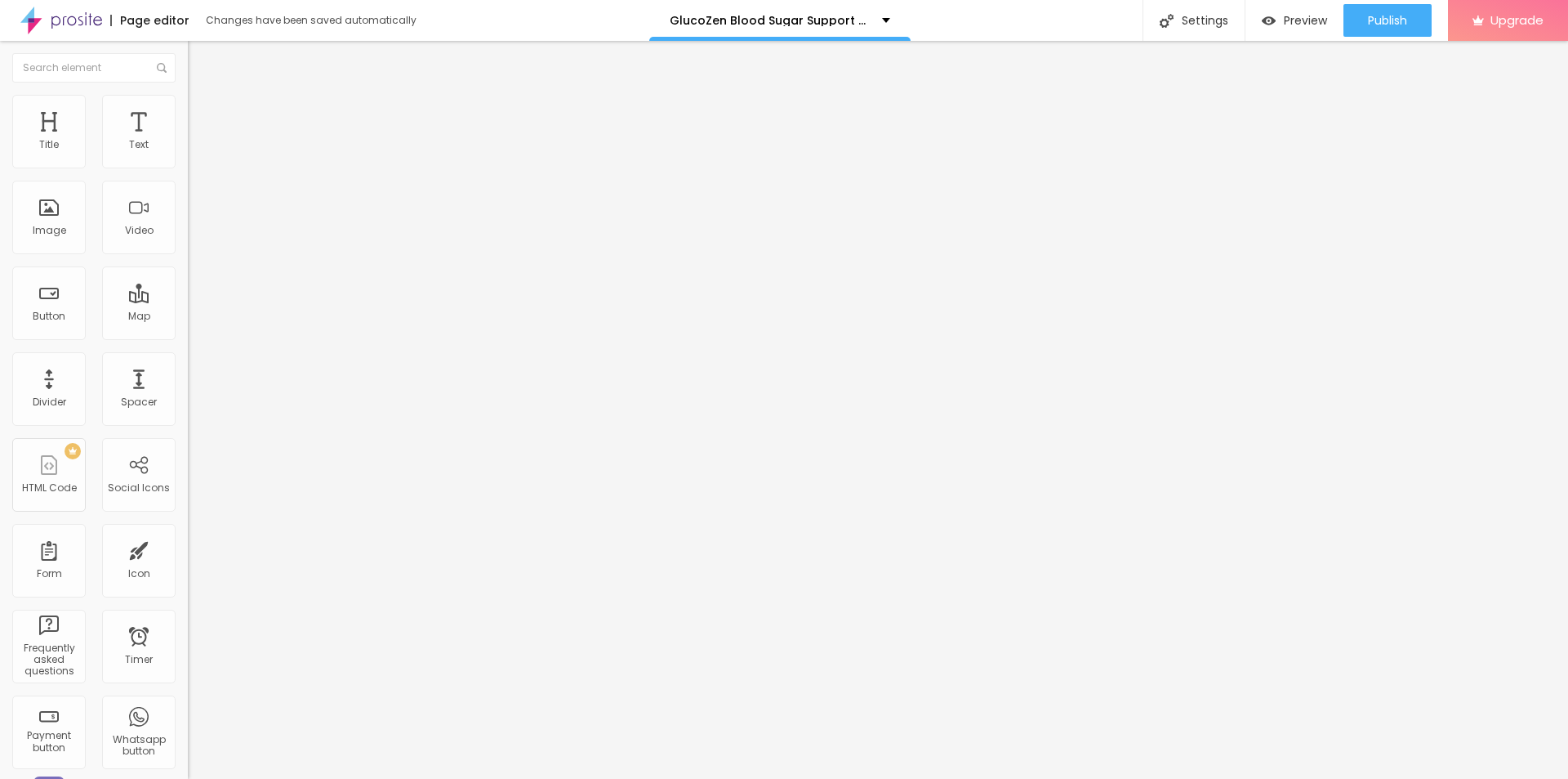
click at [194, 237] on icon "button" at bounding box center [199, 232] width 10 height 10
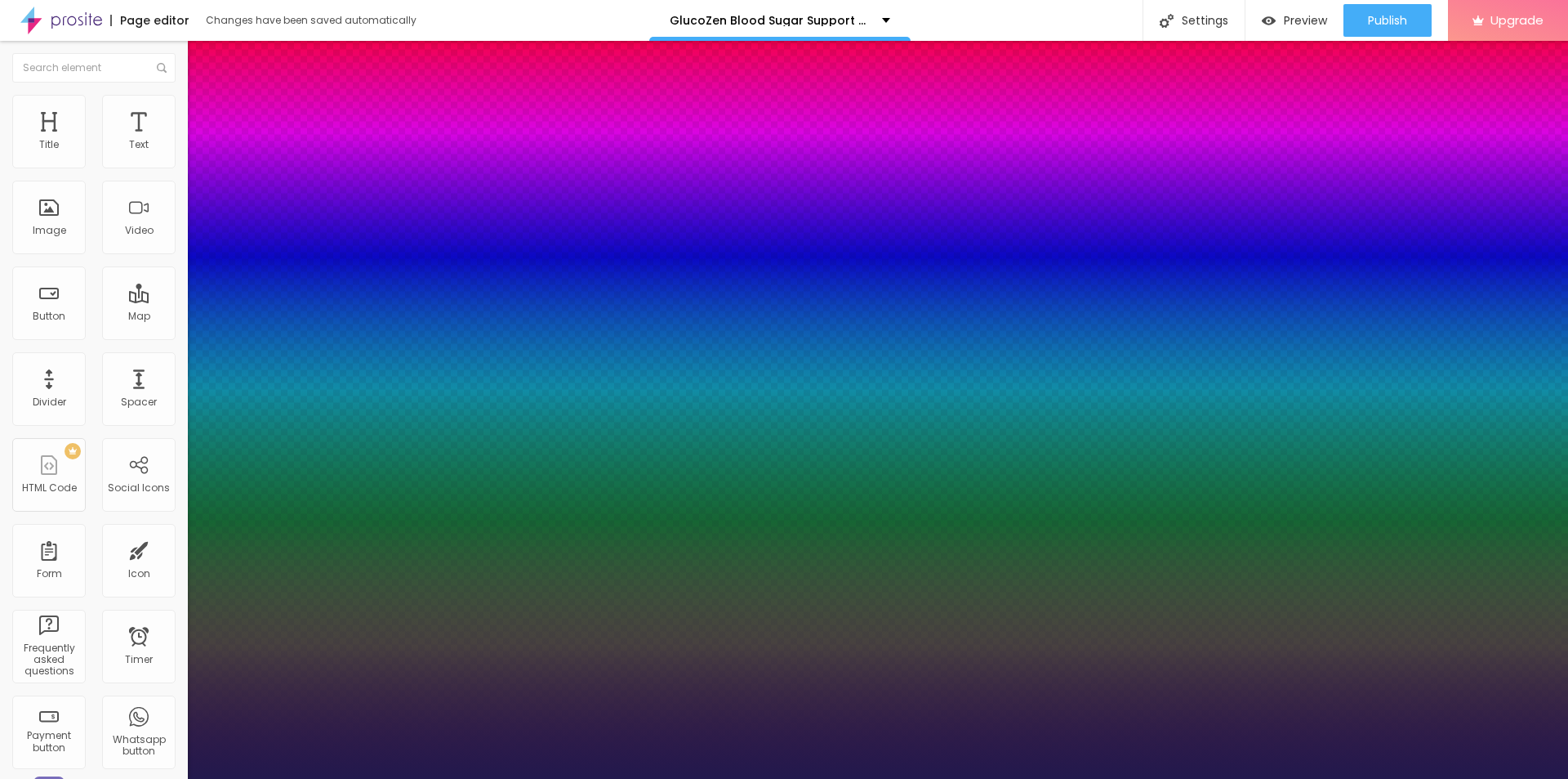
type input "21"
type input "1"
type input "22"
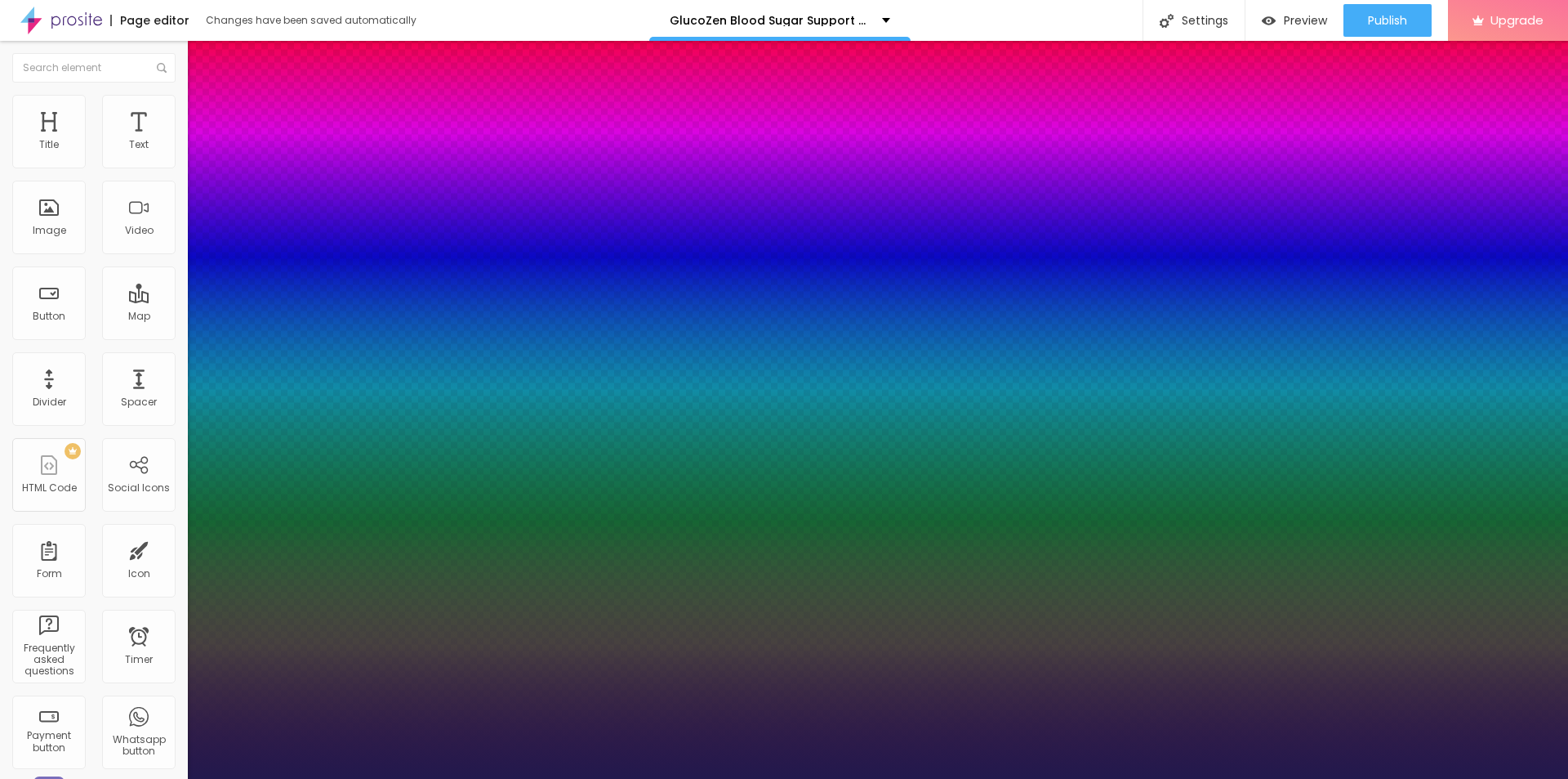
type input "1"
type input "24"
type input "1"
type input "26"
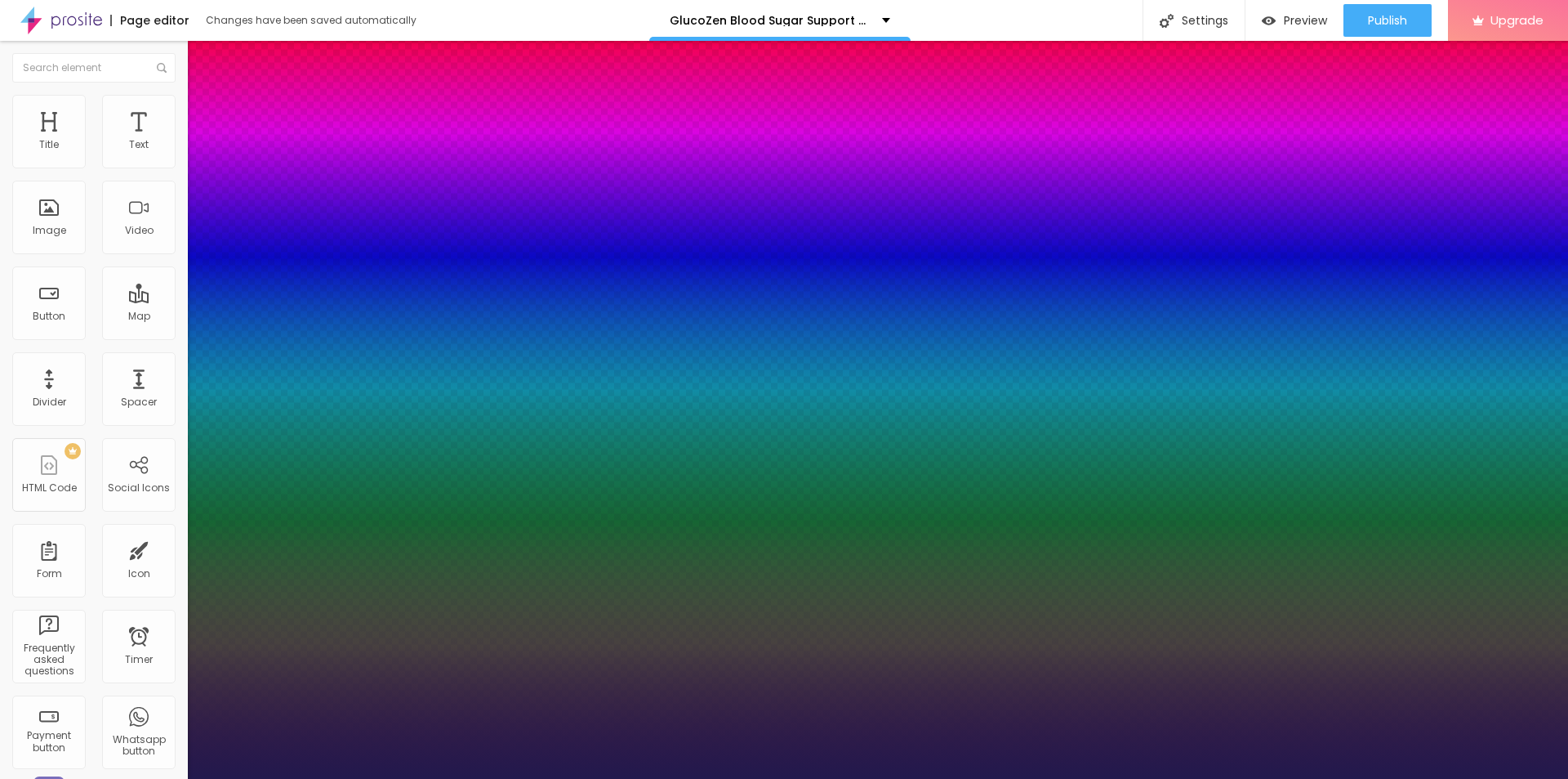
type input "26"
type input "1"
type input "27"
type input "1"
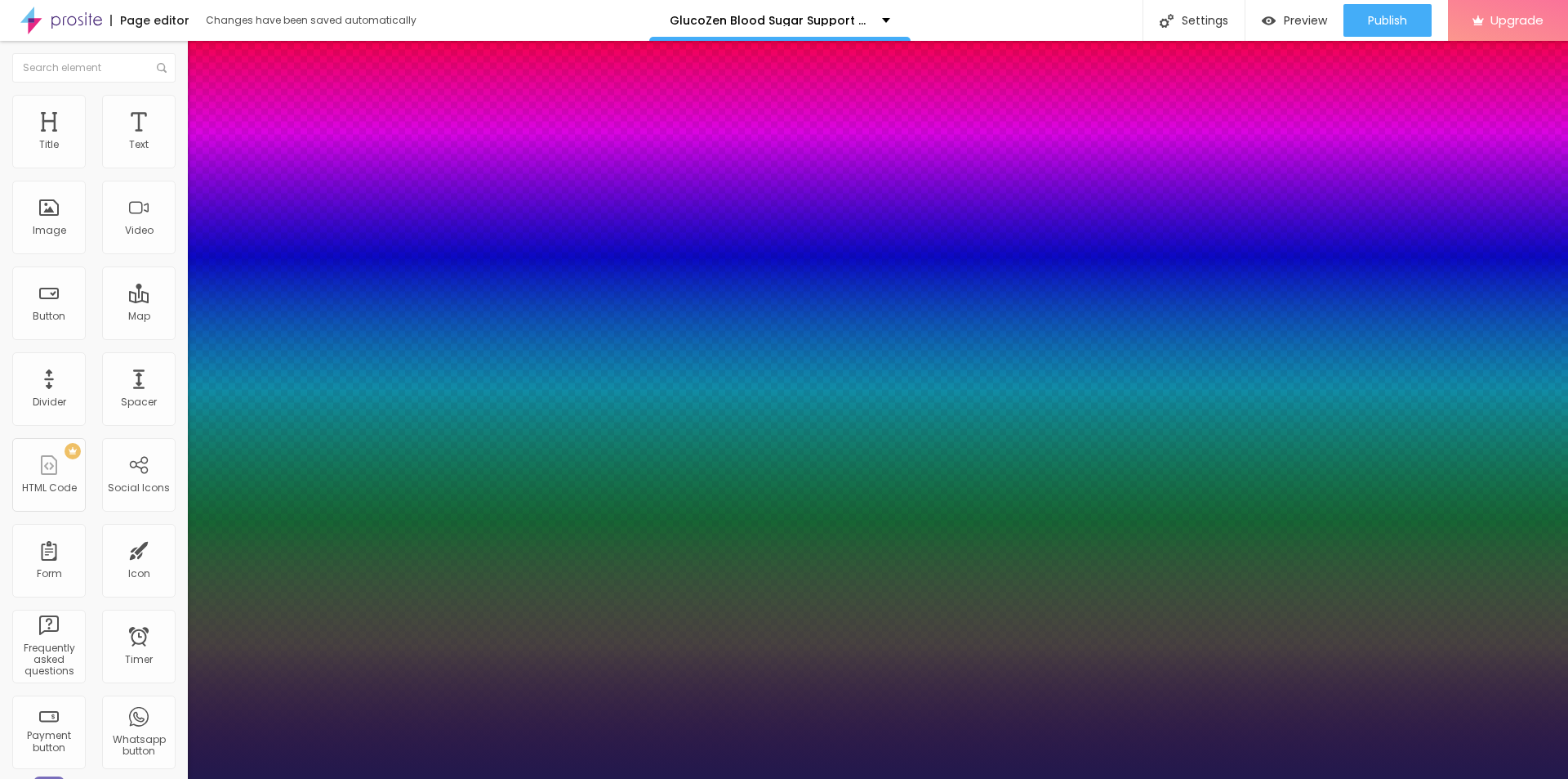
type input "28"
type input "1"
type input "29"
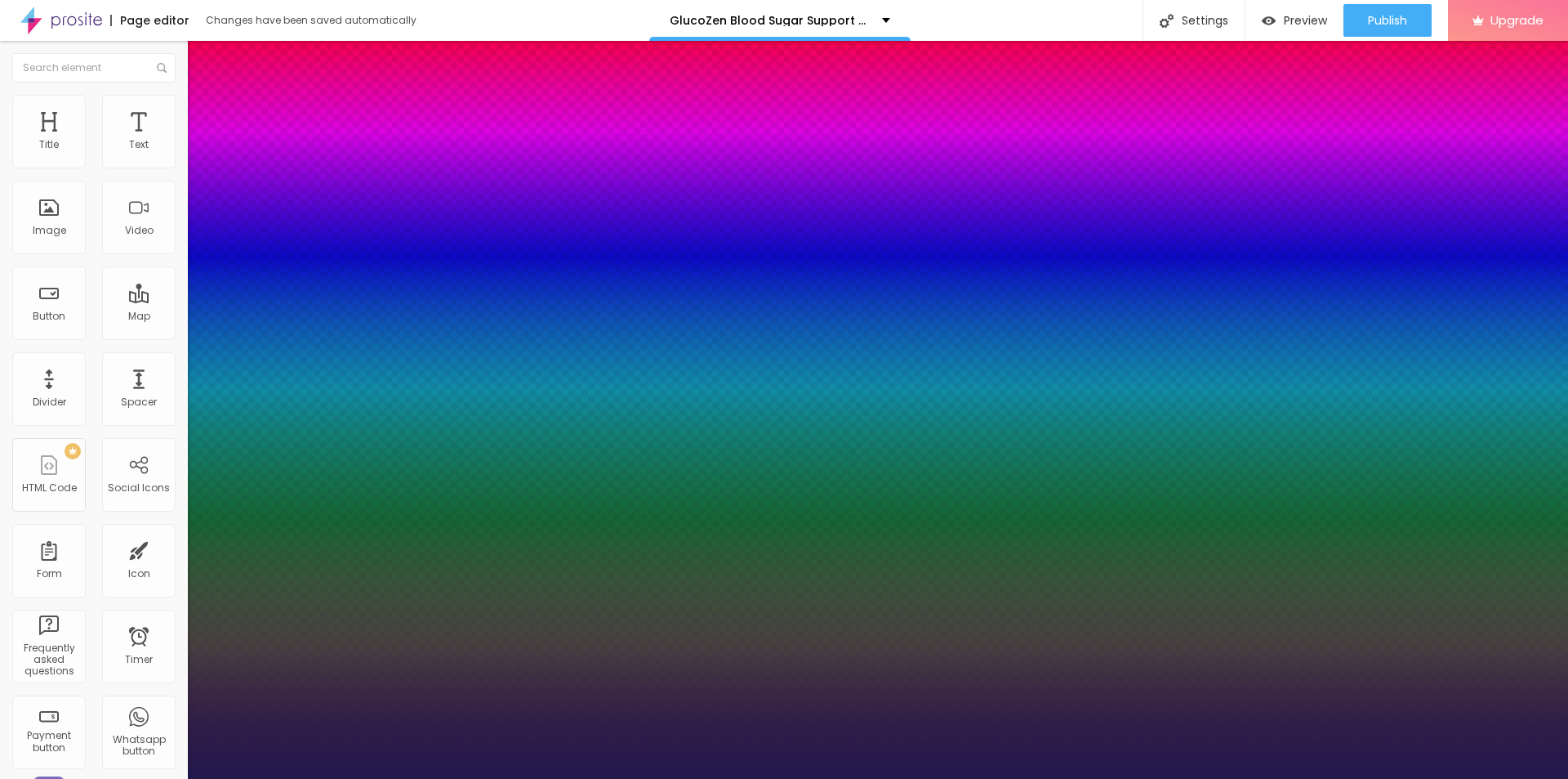
type input "1"
type input "30"
type input "1"
type input "31"
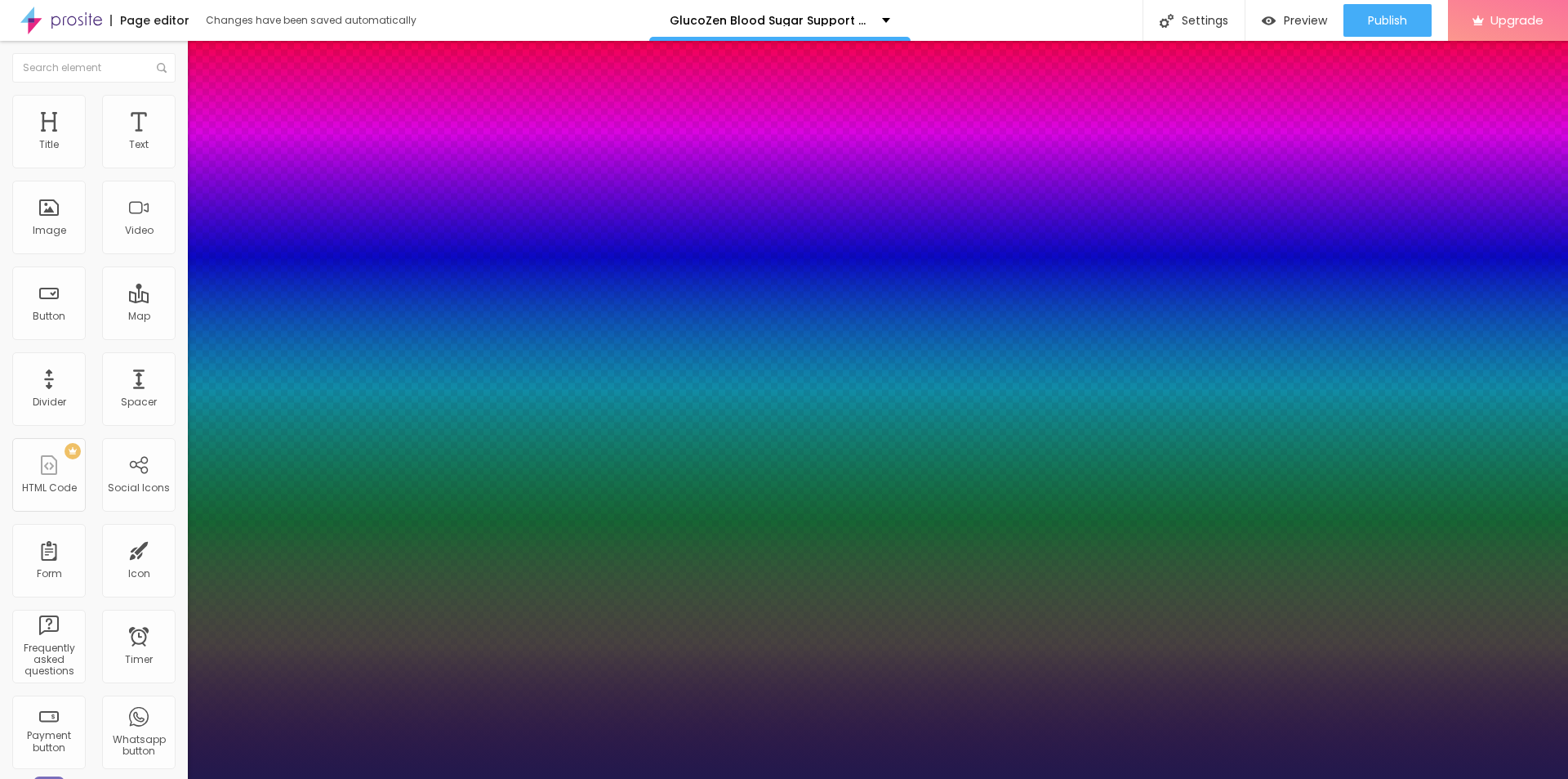
type input "31"
type input "1"
type input "32"
type input "1"
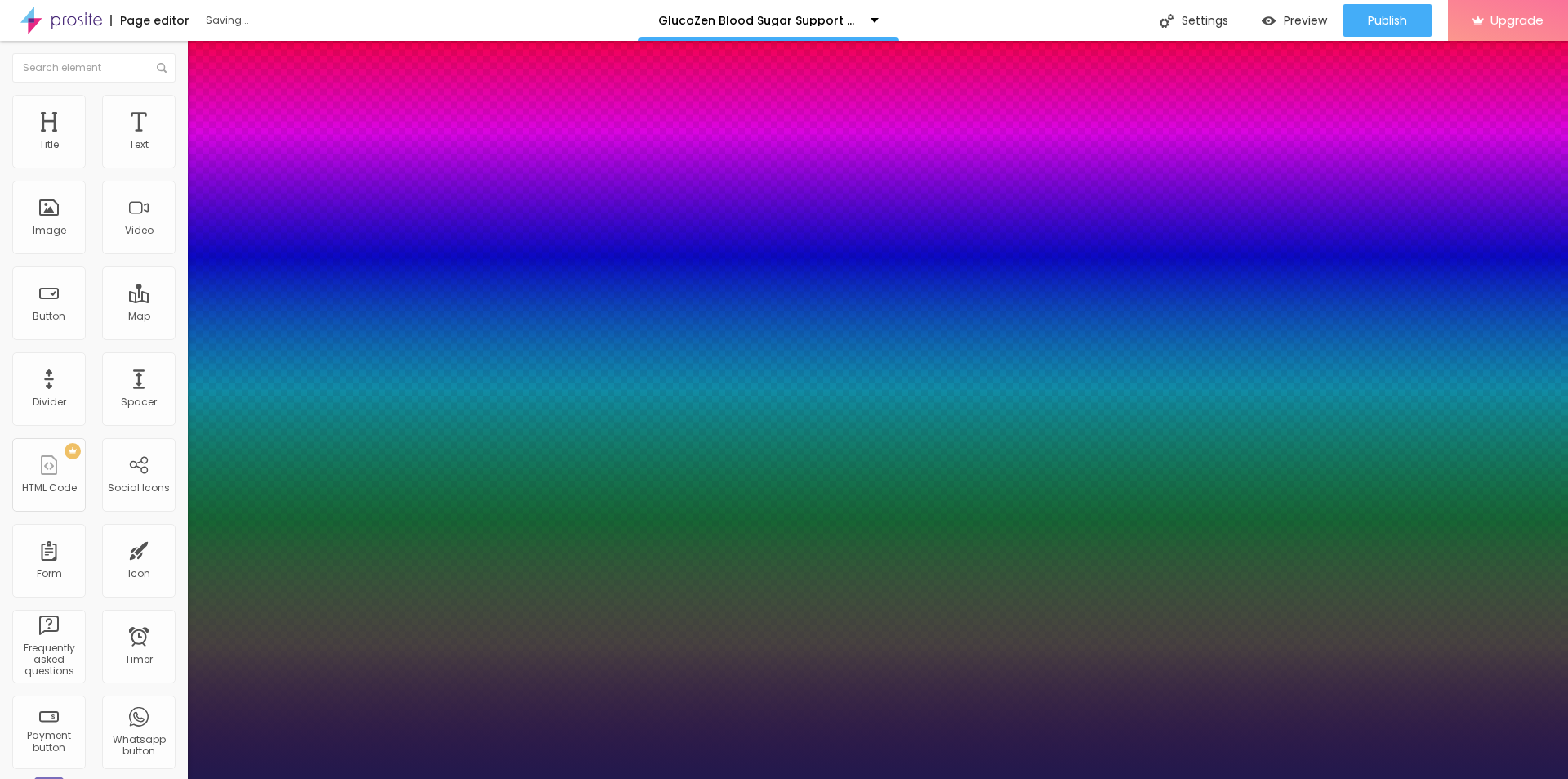
type input "33"
type input "1"
drag, startPoint x: 222, startPoint y: 456, endPoint x: 242, endPoint y: 463, distance: 21.2
type input "33"
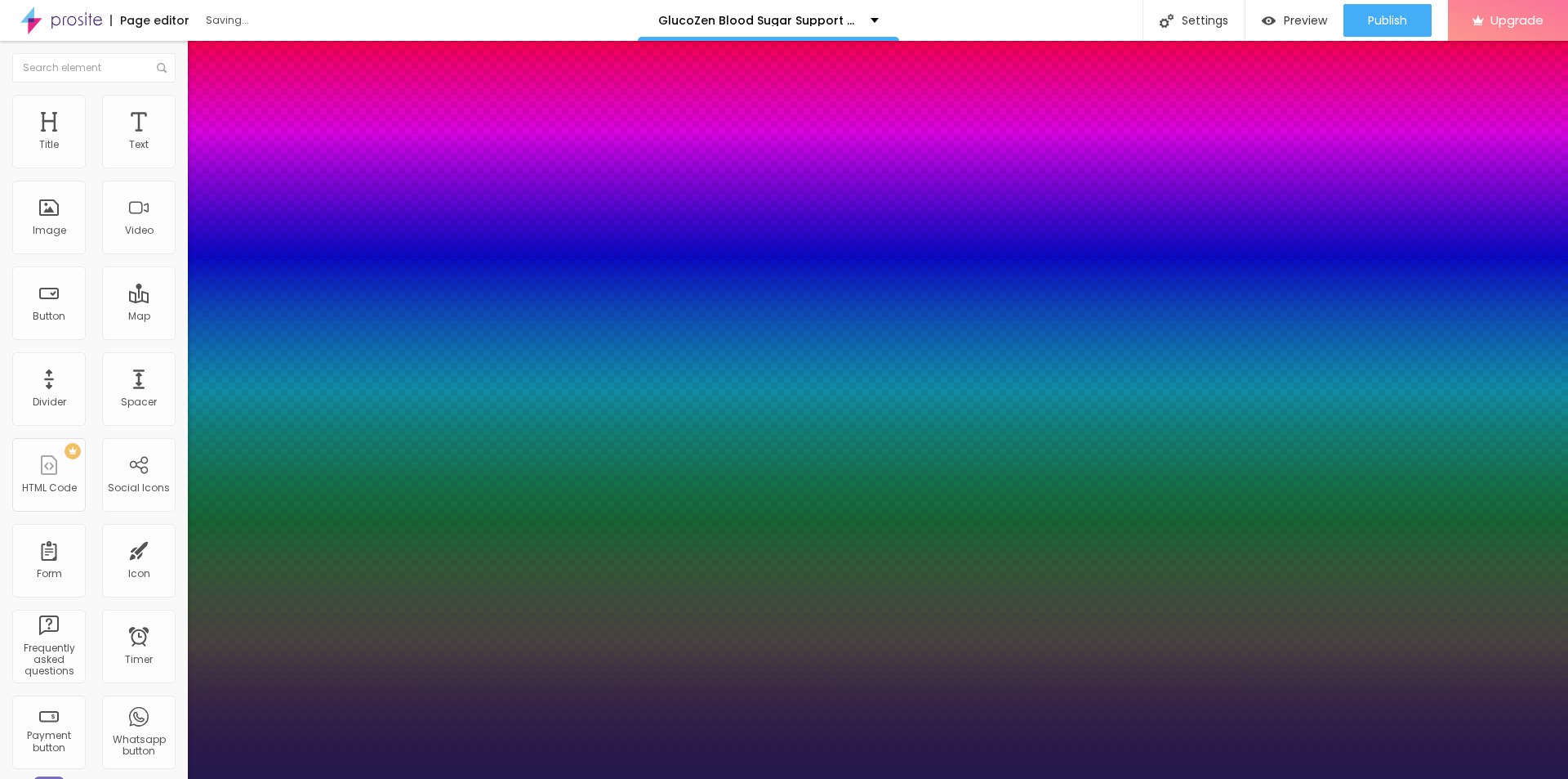
type input "1"
click at [22, 778] on div at bounding box center [784, 779] width 1568 height 0
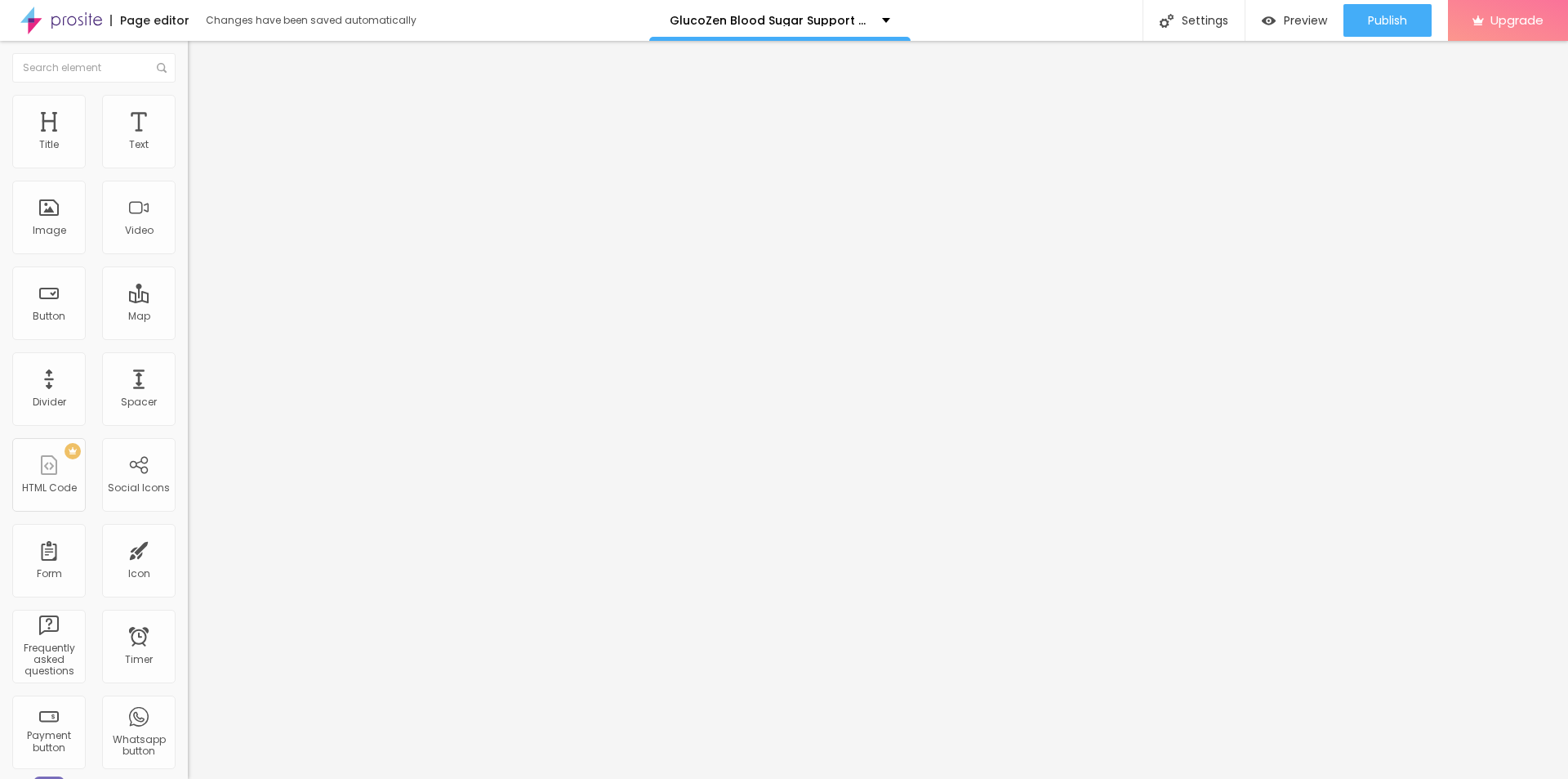
click at [188, 67] on button "Edit Title" at bounding box center [281, 59] width 188 height 38
click at [188, 104] on li "Advanced" at bounding box center [281, 103] width 188 height 17
type input "18"
type input "19"
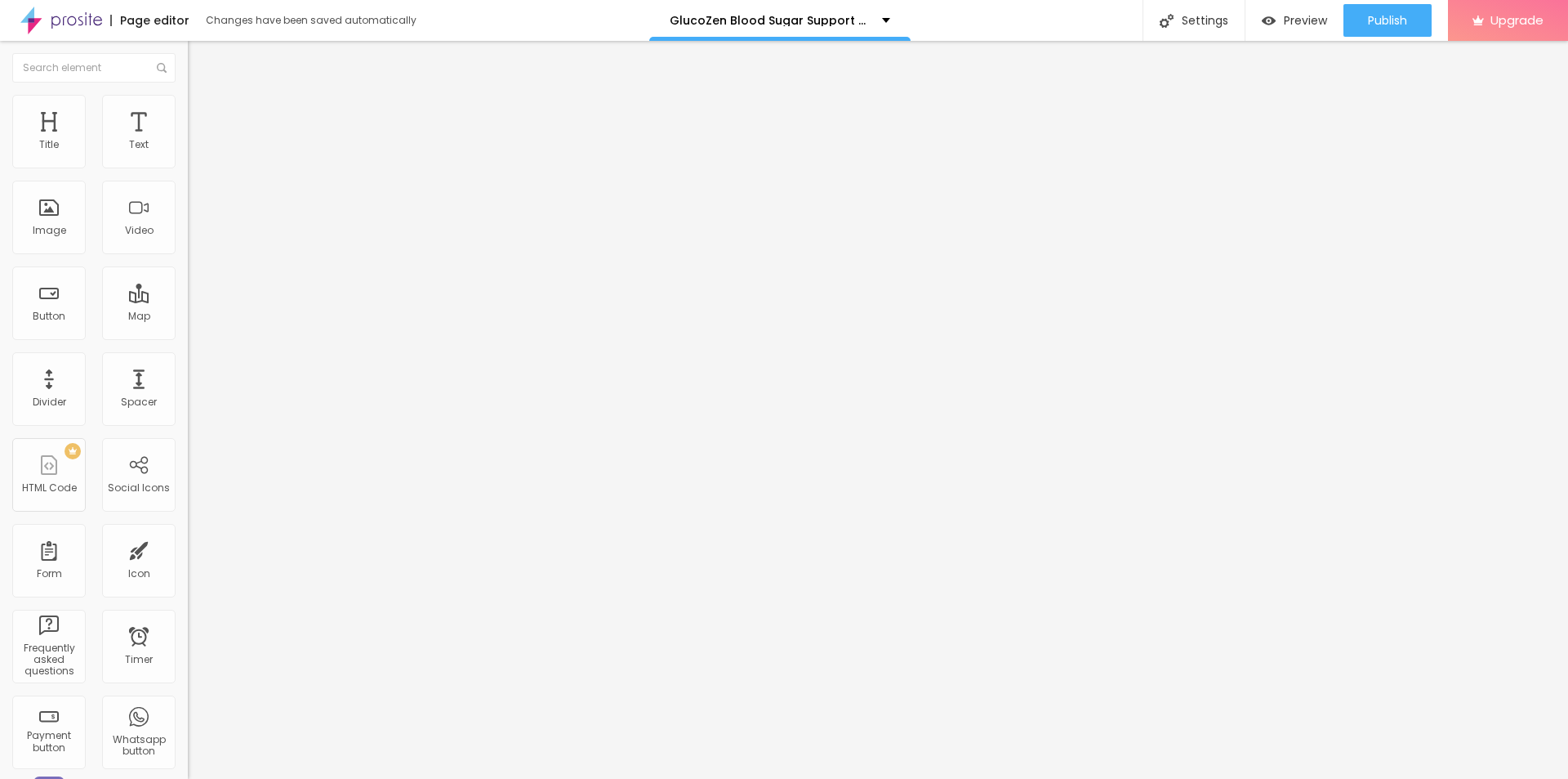
type input "19"
type input "20"
type input "21"
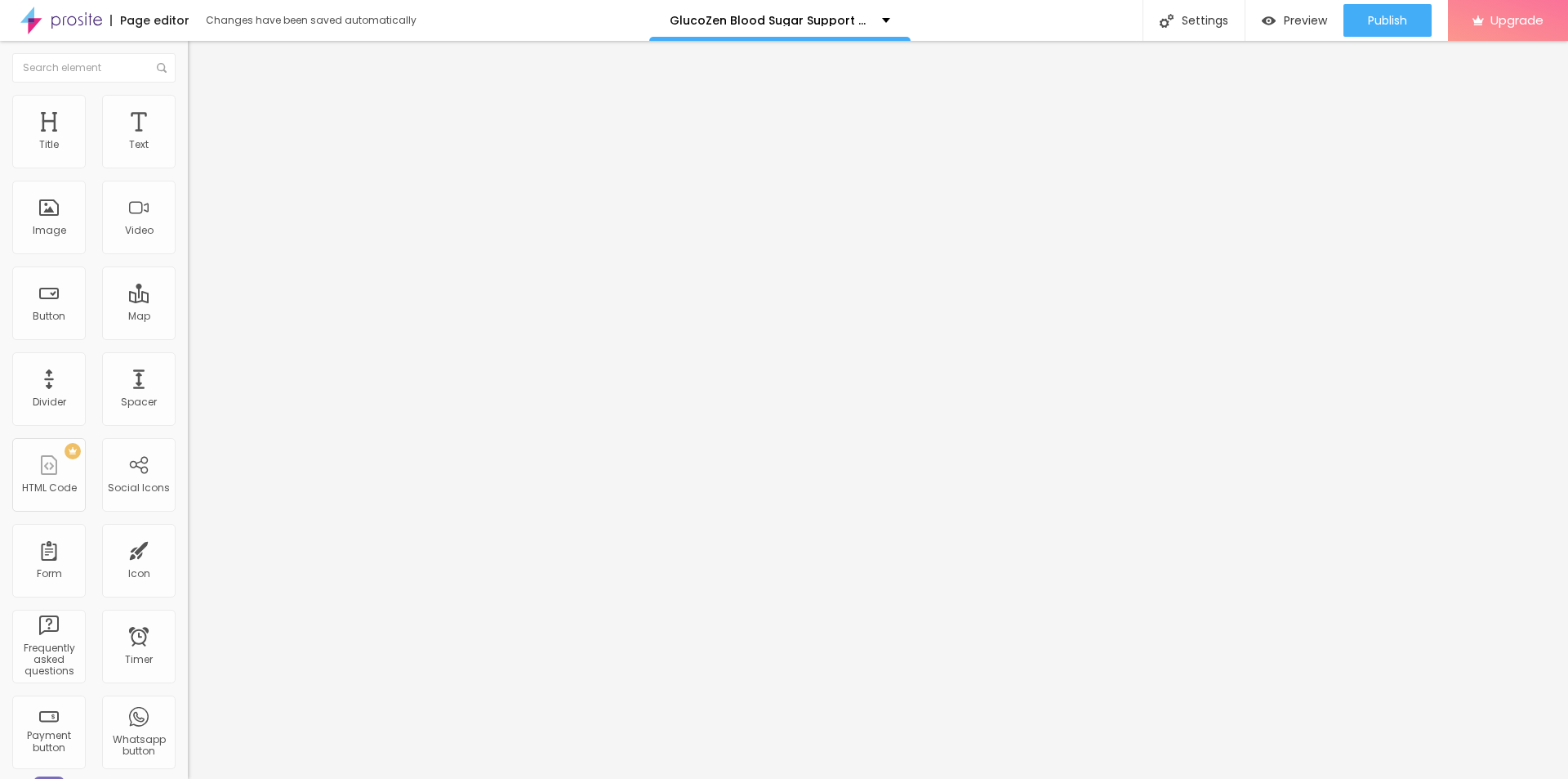
type input "22"
type input "23"
type input "24"
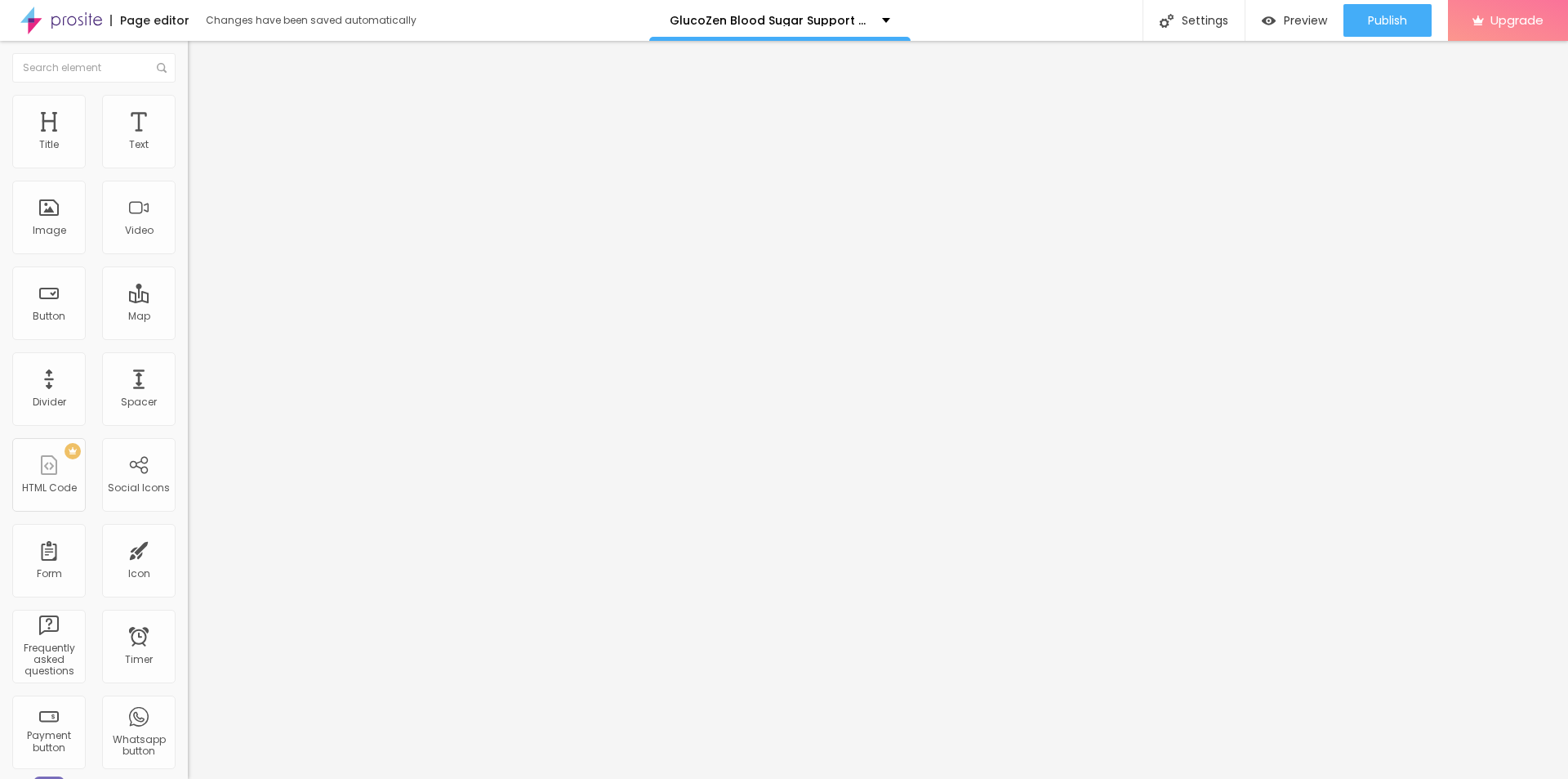
type input "24"
type input "21"
type input "20"
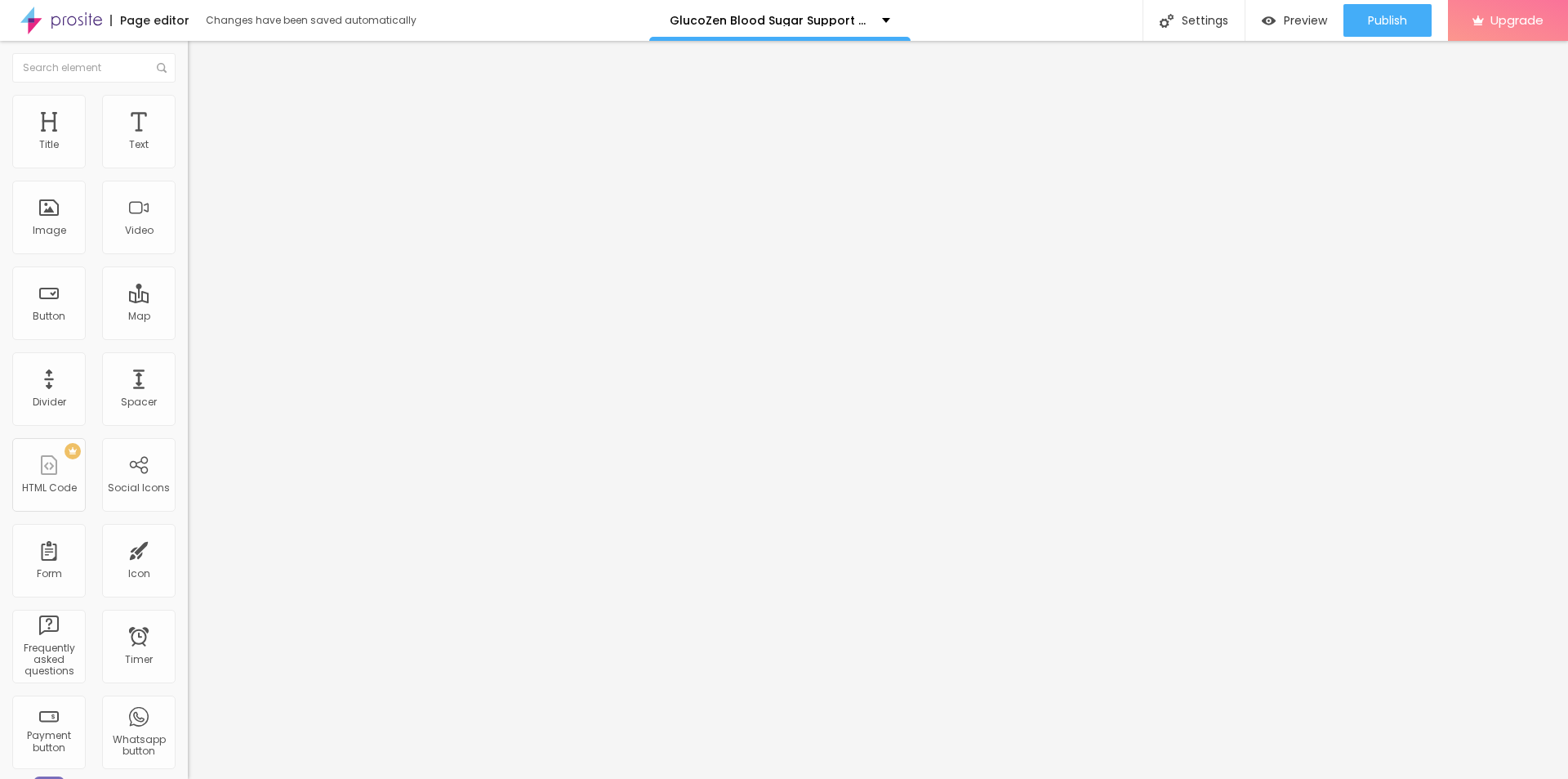
type input "19"
type input "16"
drag, startPoint x: 49, startPoint y: 195, endPoint x: 47, endPoint y: 186, distance: 9.2
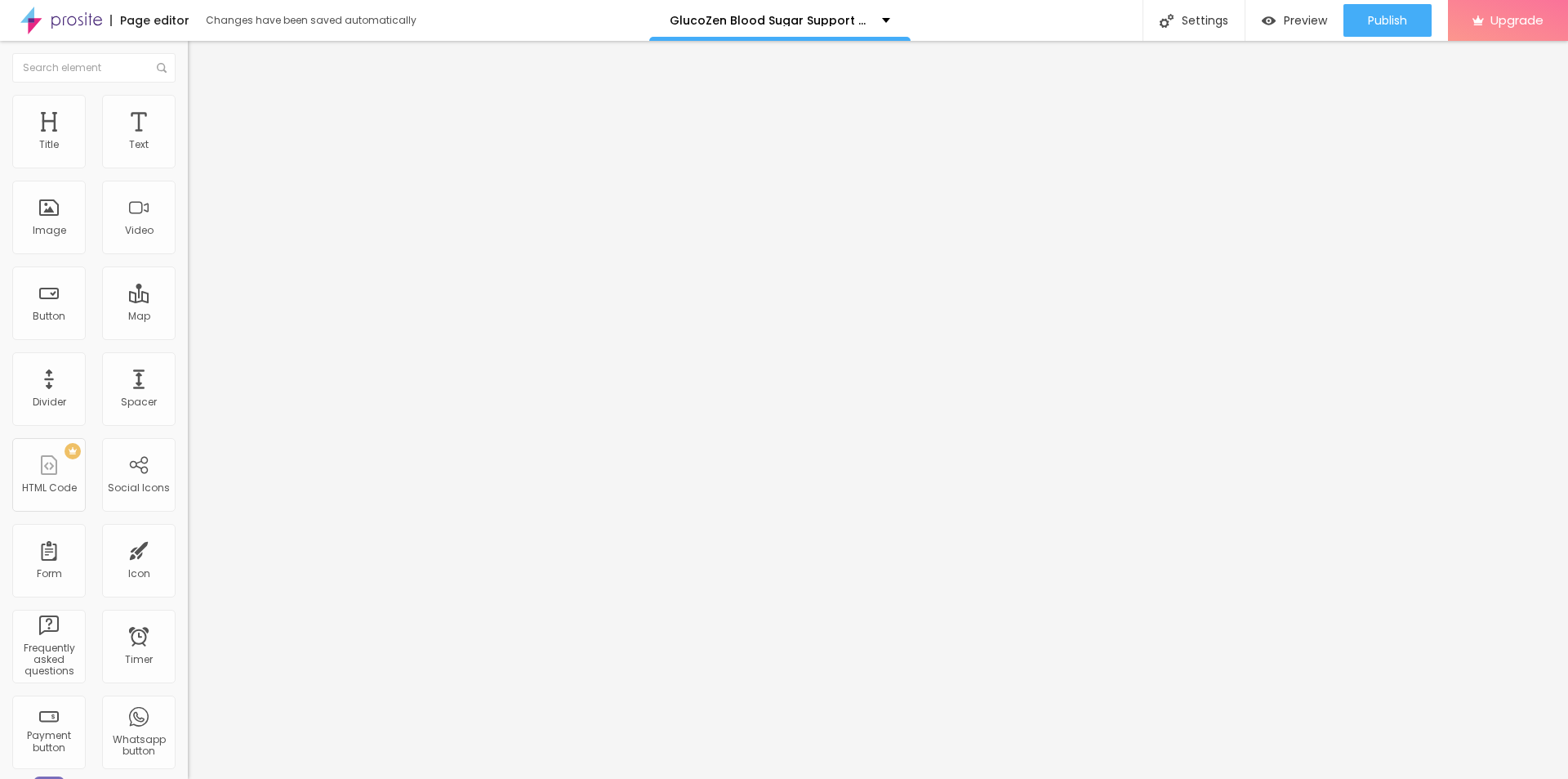
type input "16"
click at [188, 532] on input "range" at bounding box center [240, 539] width 105 height 13
type input "4"
type input "12"
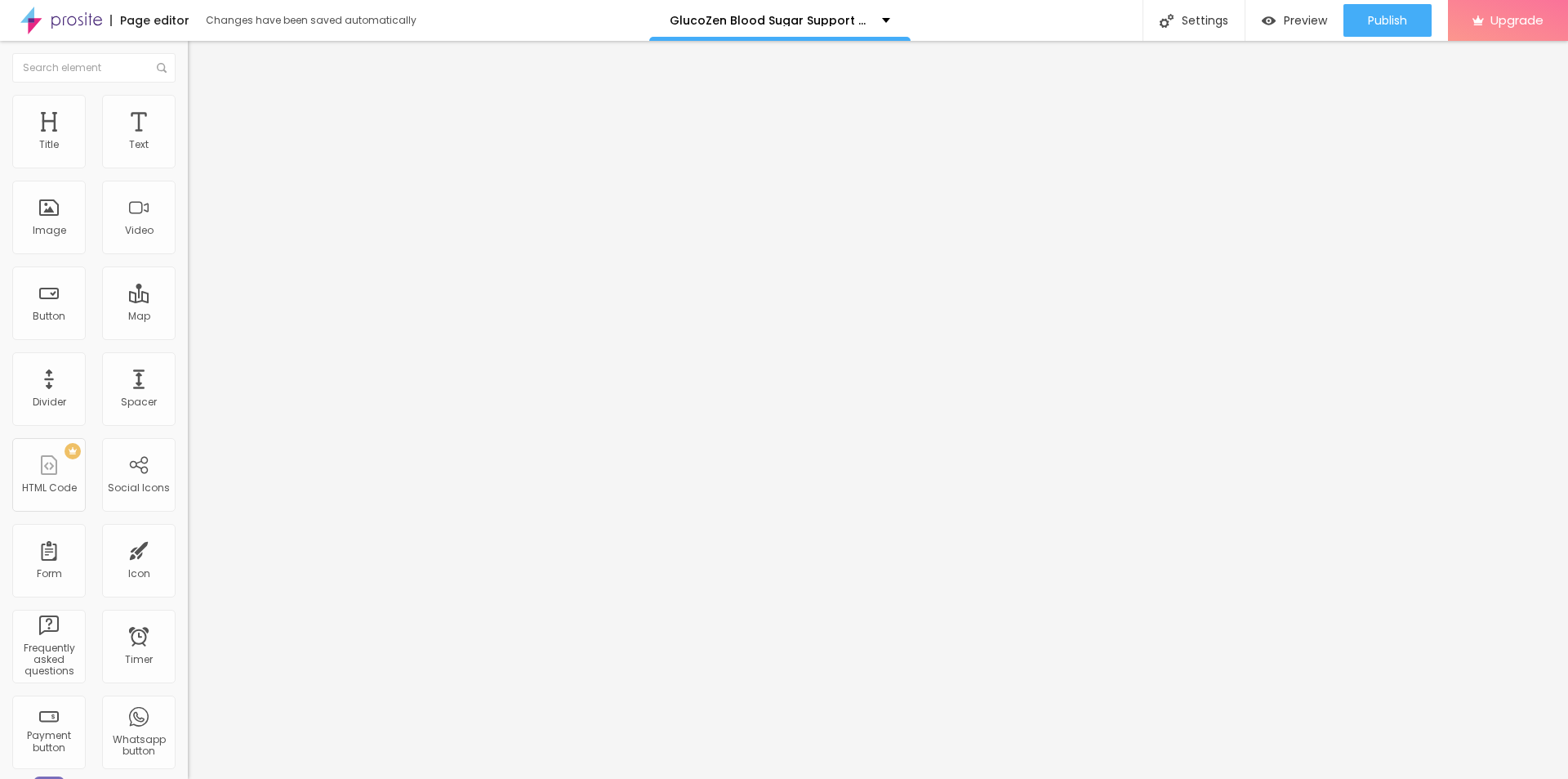
type input "12"
type input "14"
type input "17"
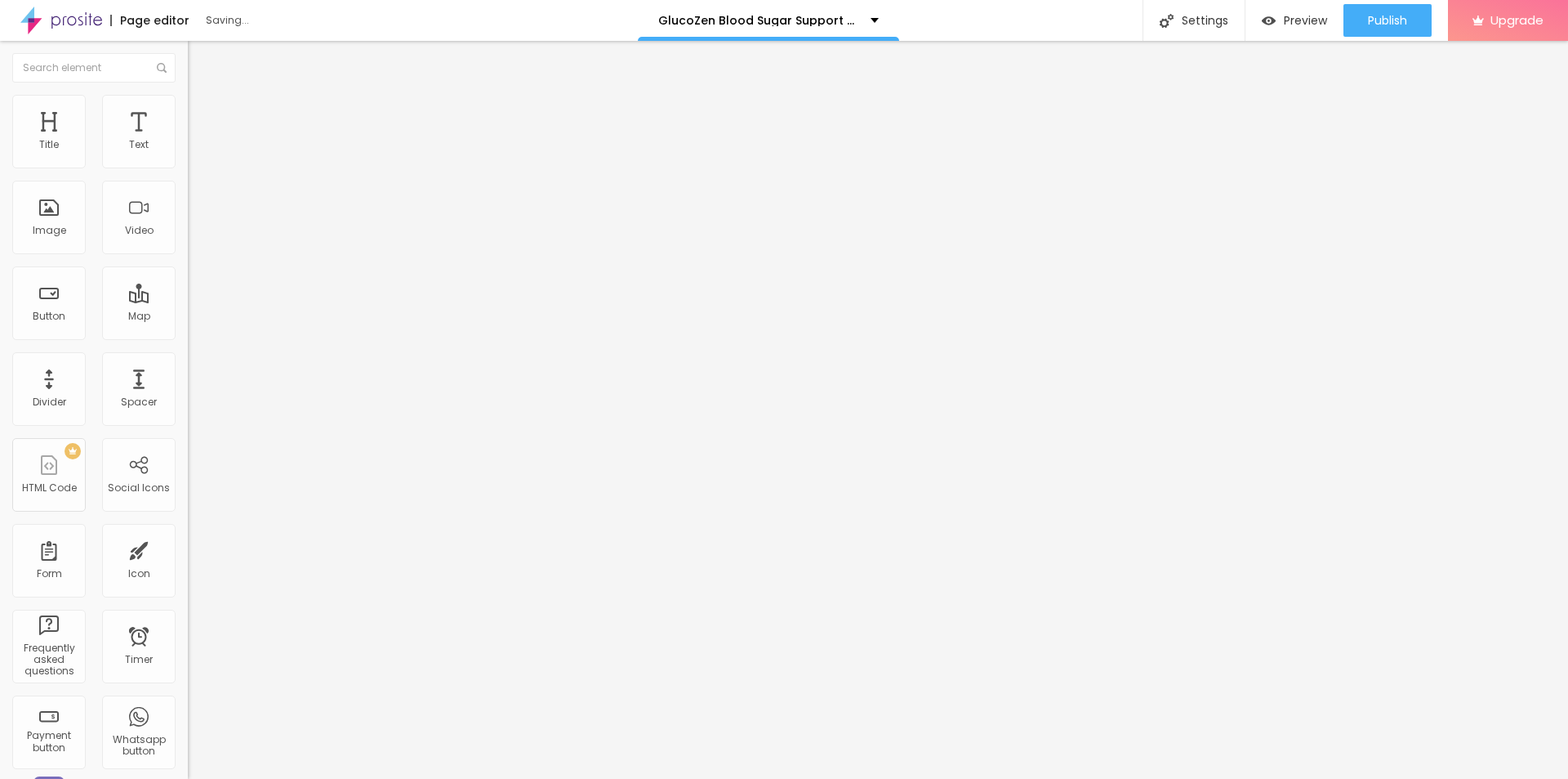
type input "18"
drag, startPoint x: 42, startPoint y: 159, endPoint x: 56, endPoint y: 163, distance: 14.6
type input "18"
click at [188, 300] on input "range" at bounding box center [240, 307] width 105 height 13
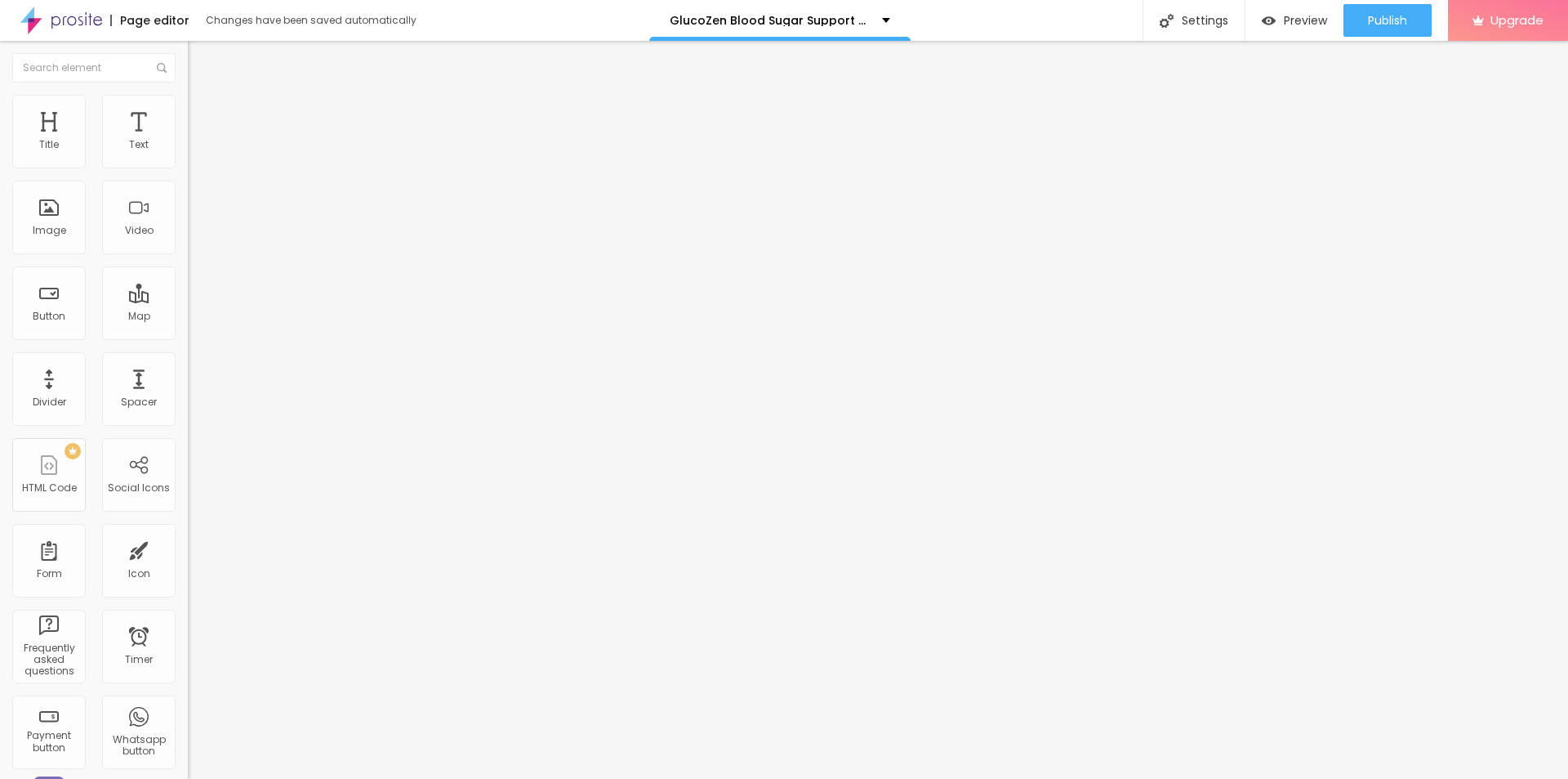
click at [188, 140] on span "Add image" at bounding box center [221, 133] width 67 height 14
click at [188, 335] on input "https://" at bounding box center [286, 327] width 196 height 17
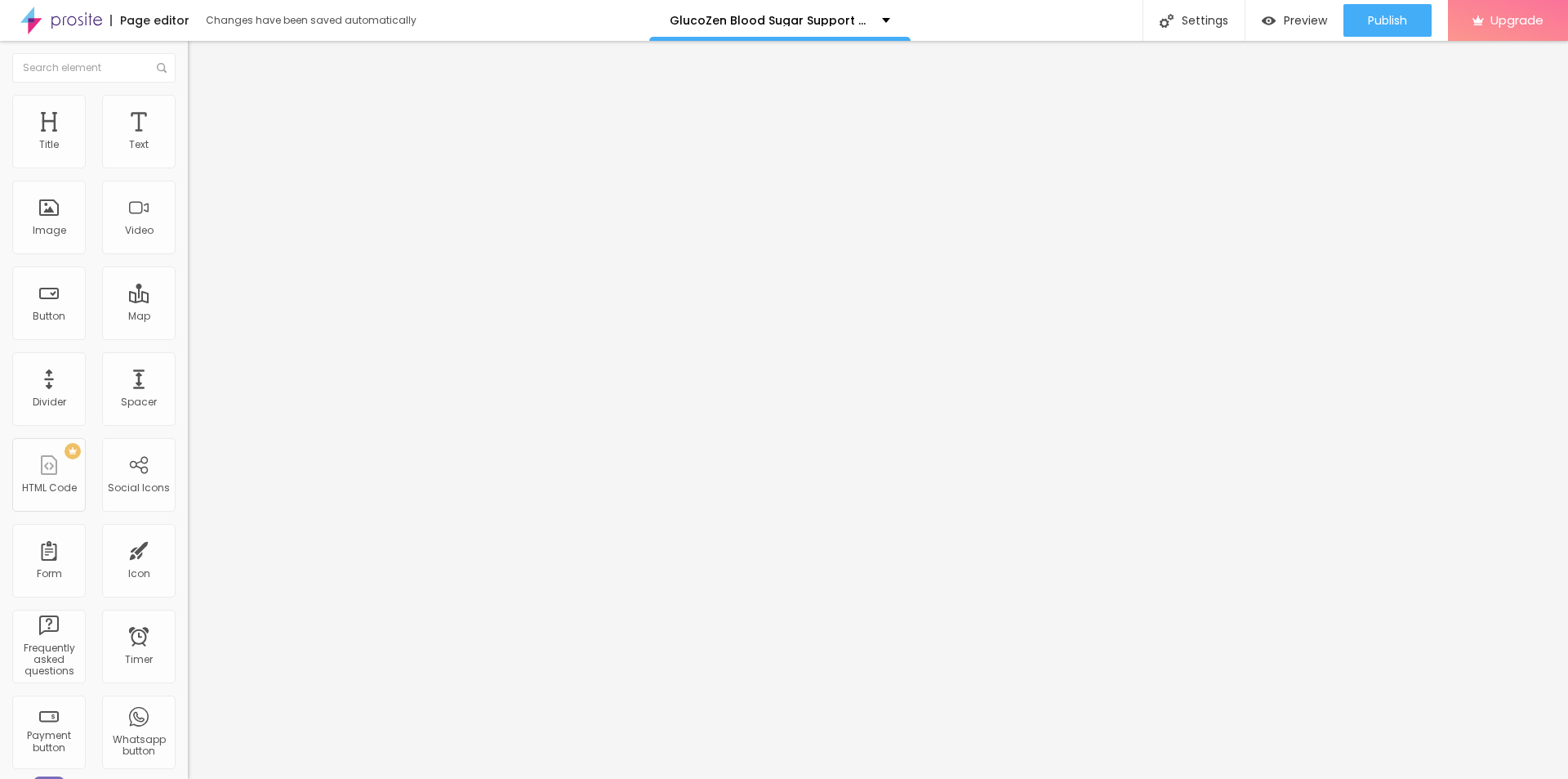
click at [188, 335] on input "https://" at bounding box center [286, 327] width 196 height 17
paste input "[DOMAIN_NAME][URL]"
type input "[URL][DOMAIN_NAME]"
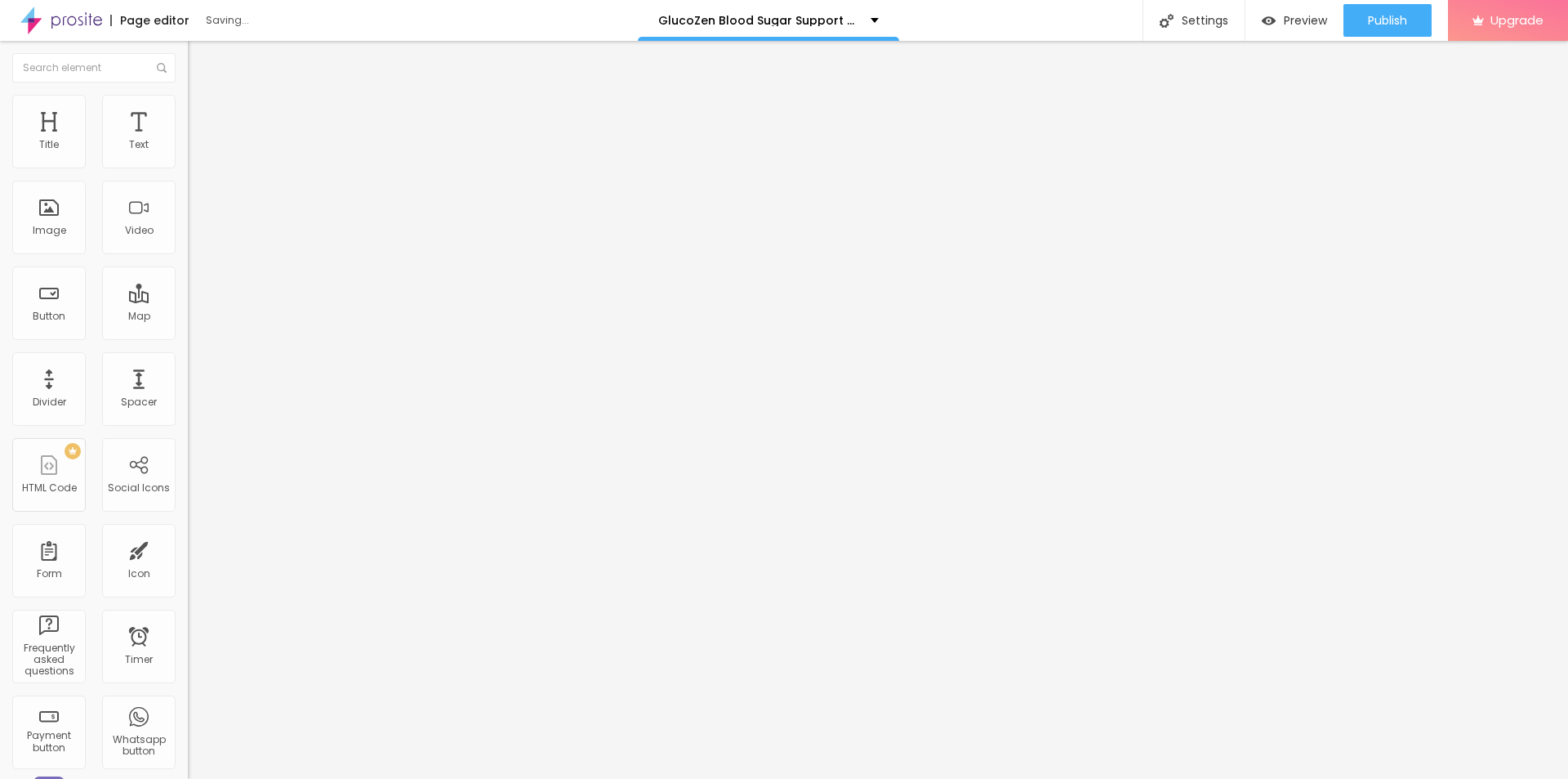
click at [188, 99] on li "Style" at bounding box center [281, 103] width 188 height 17
type input "95"
type input "90"
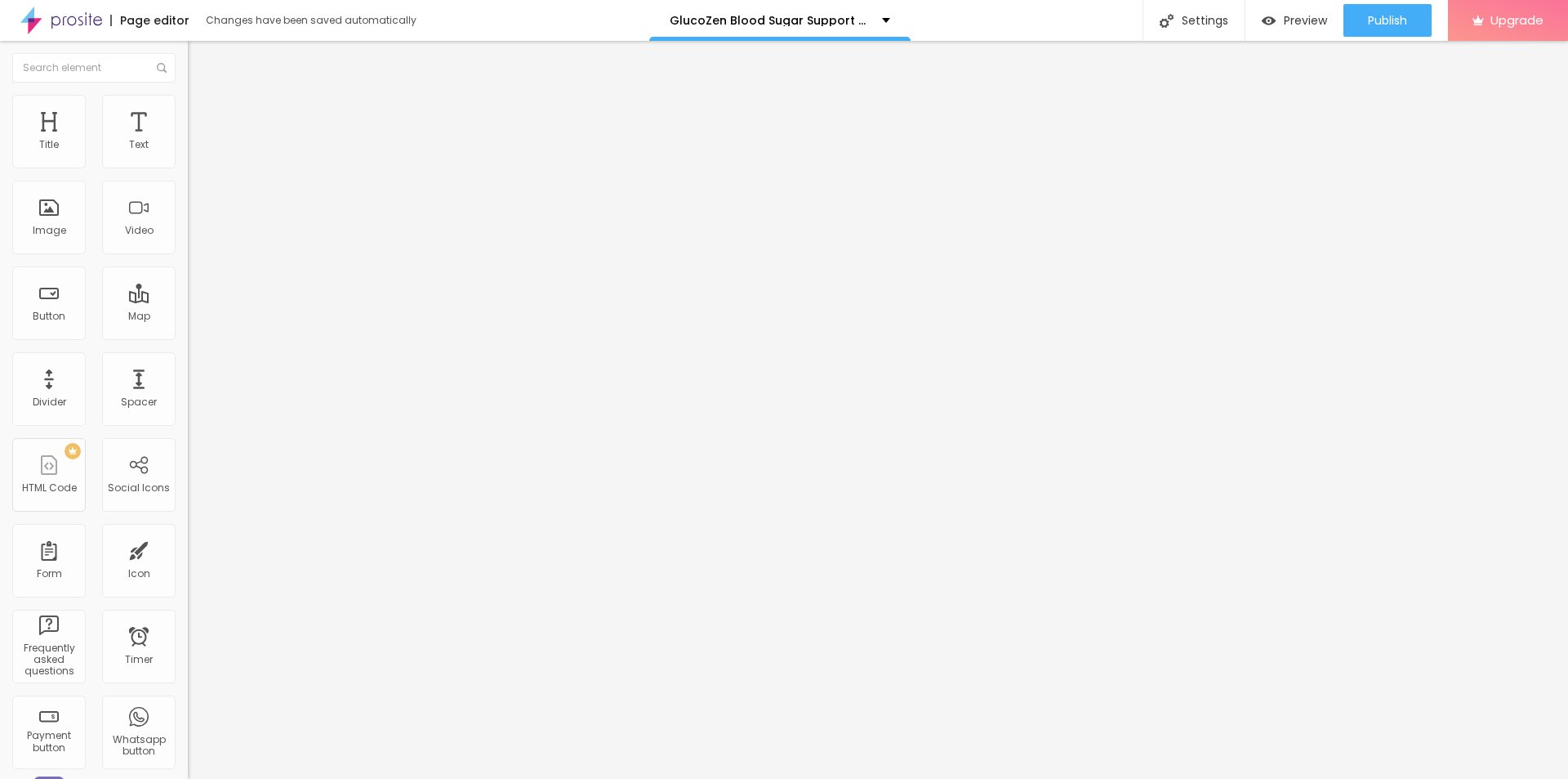
type input "85"
type input "80"
type input "75"
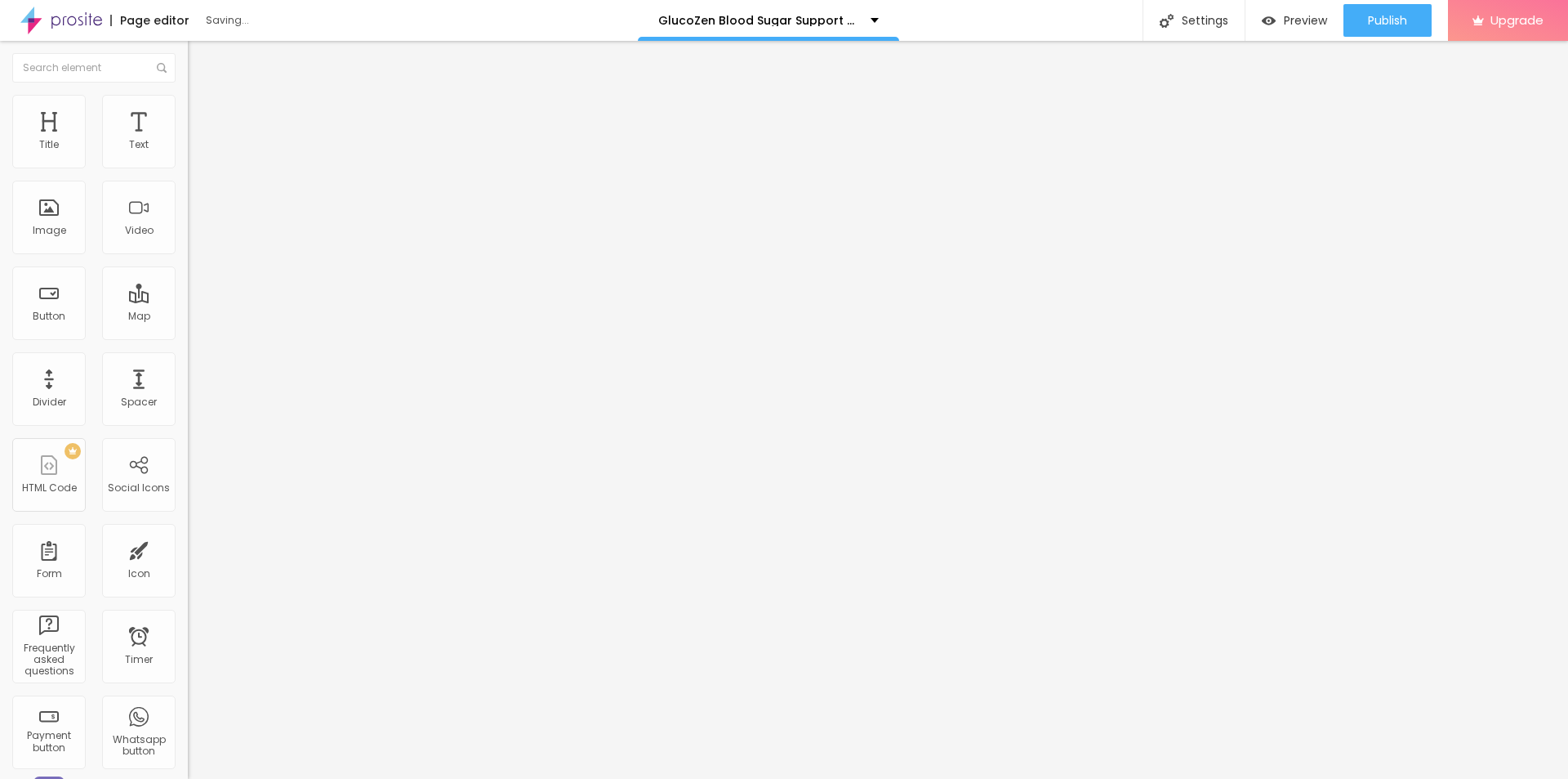
type input "75"
type input "70"
type input "65"
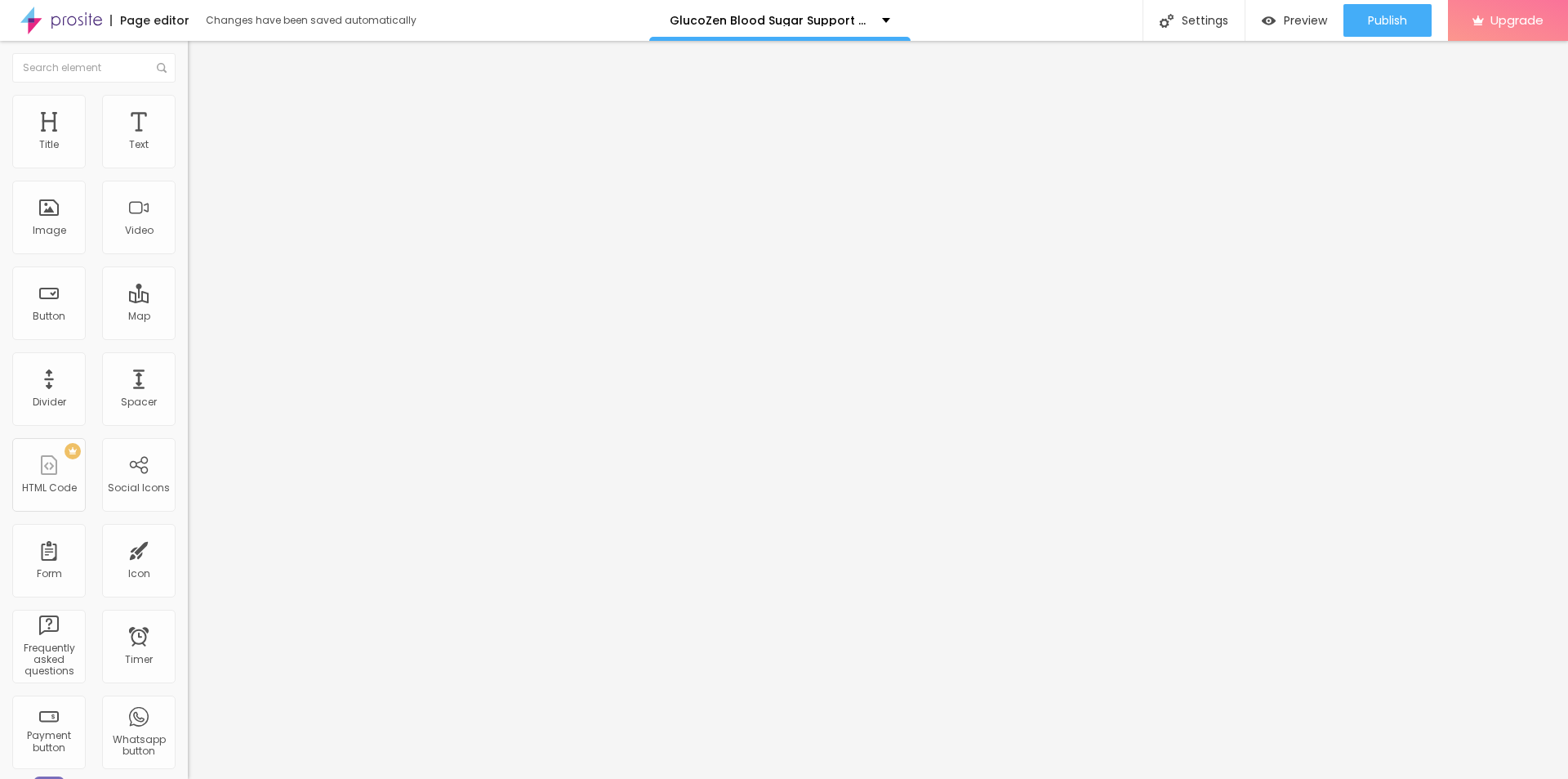
type input "60"
type input "55"
type input "50"
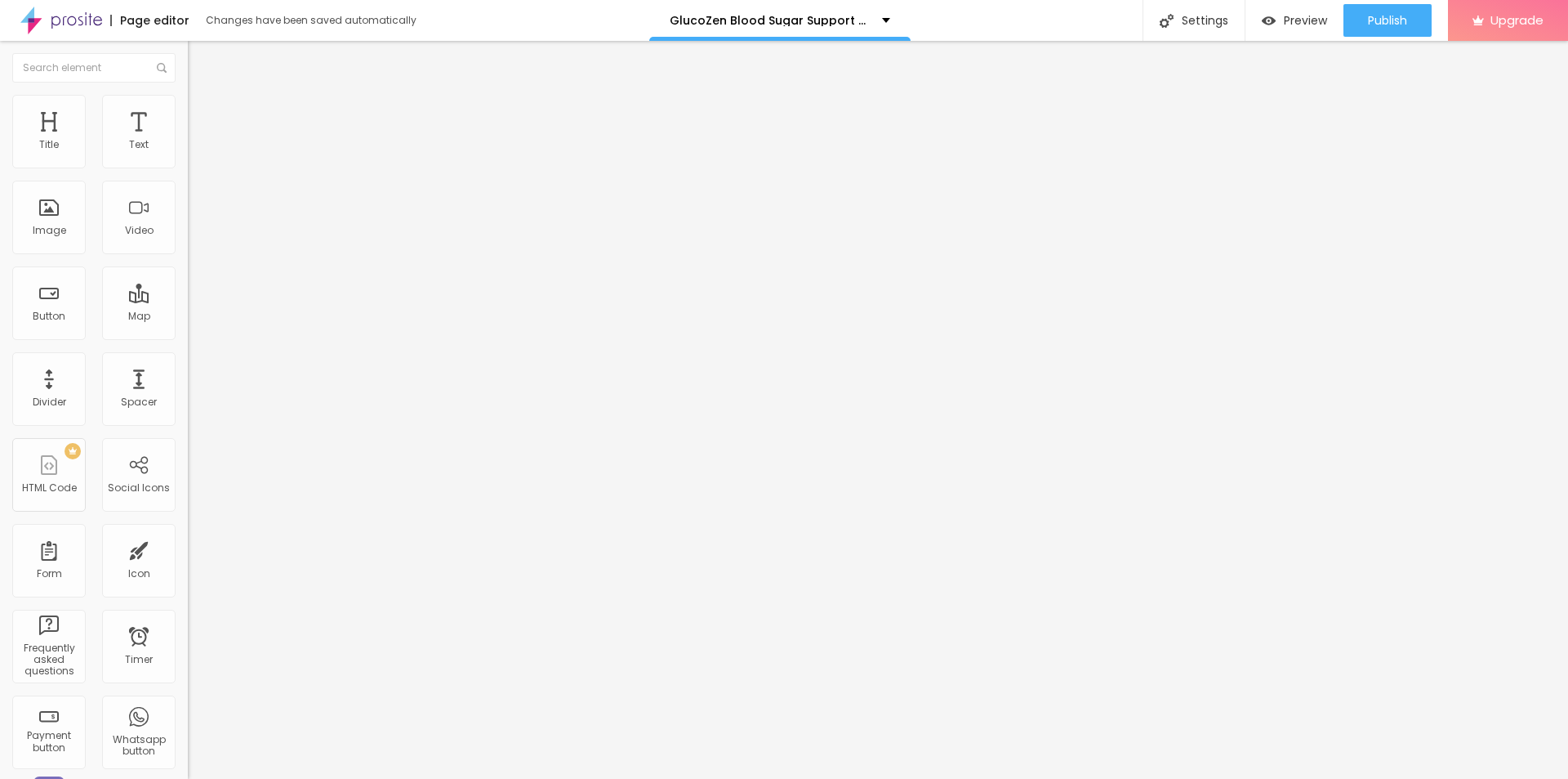
drag, startPoint x: 165, startPoint y: 177, endPoint x: 89, endPoint y: 173, distance: 76.1
type input "50"
click at [188, 167] on input "range" at bounding box center [240, 161] width 105 height 13
click at [188, 89] on li "Content" at bounding box center [281, 87] width 188 height 17
click at [201, 62] on img "button" at bounding box center [207, 59] width 13 height 13
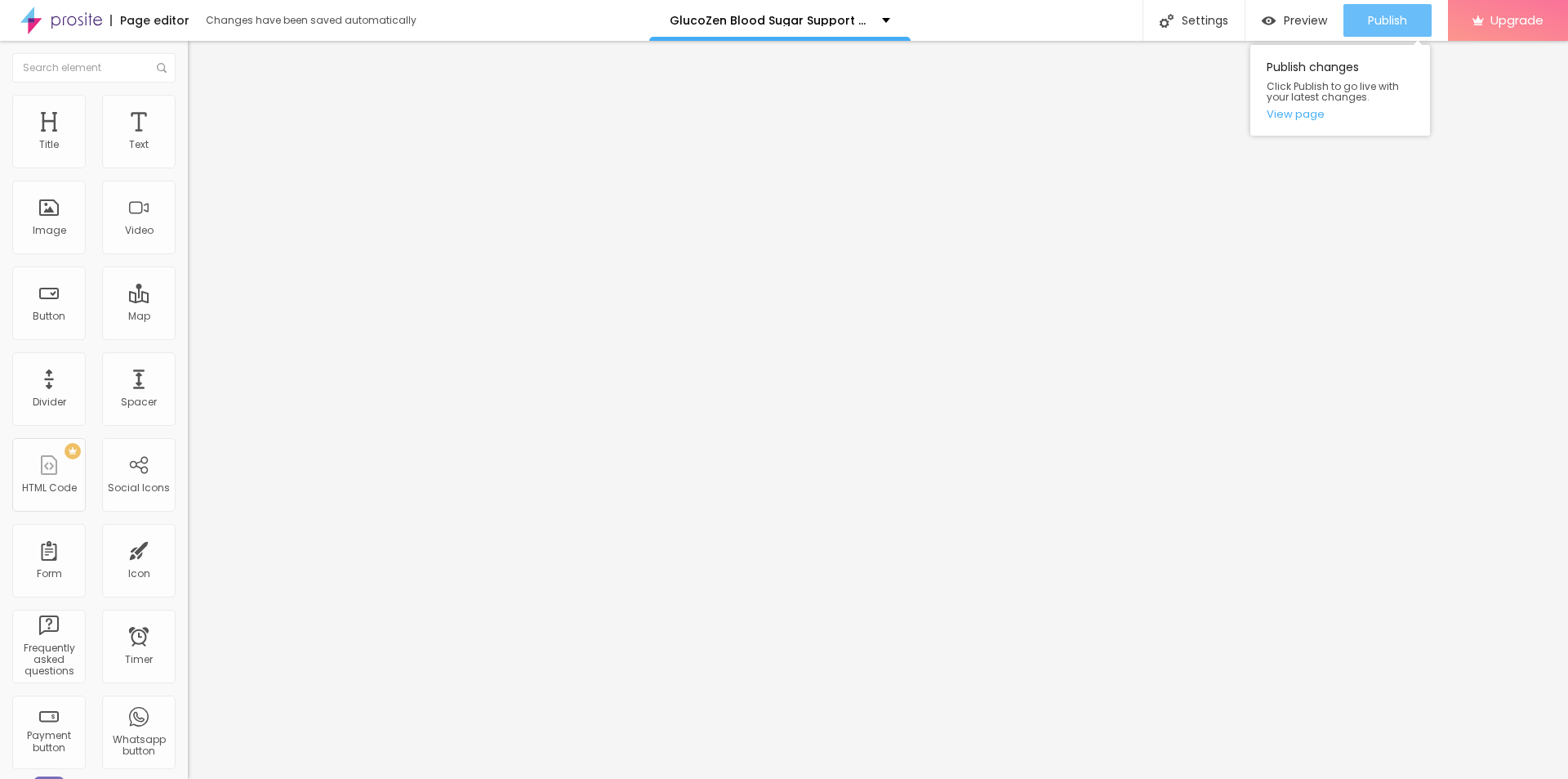
click at [1399, 30] on div "Publish" at bounding box center [1388, 19] width 39 height 32
click at [1298, 113] on link "View page" at bounding box center [1340, 114] width 147 height 10
